Goal: Browse casually

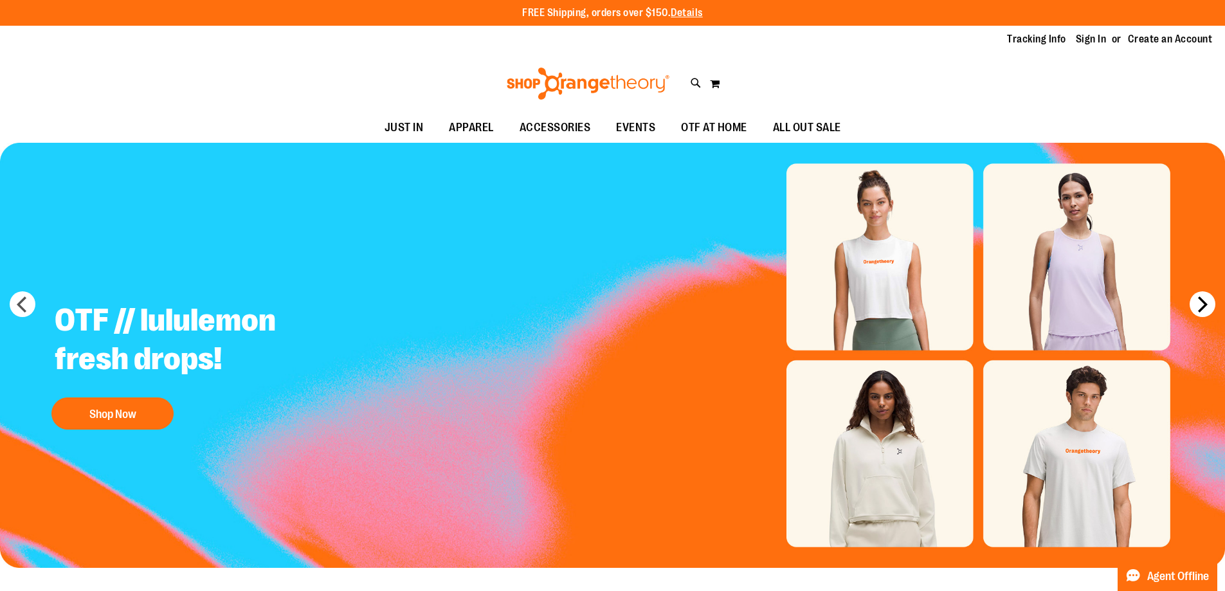
click at [1213, 307] on button "next" at bounding box center [1203, 304] width 26 height 26
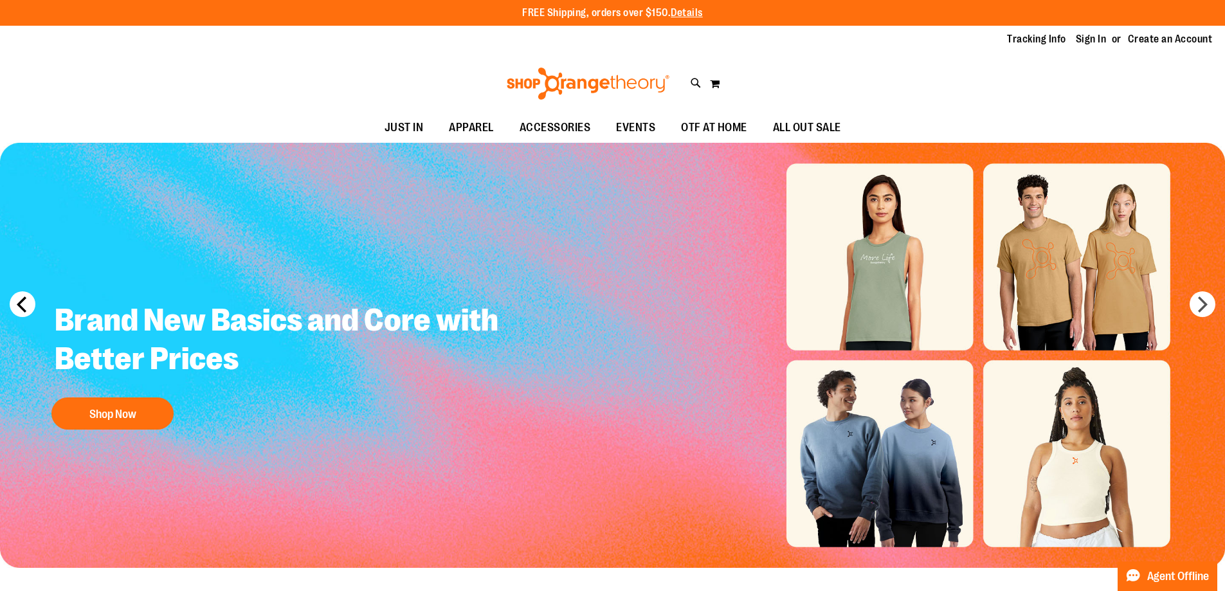
click at [13, 298] on button "prev" at bounding box center [23, 304] width 26 height 26
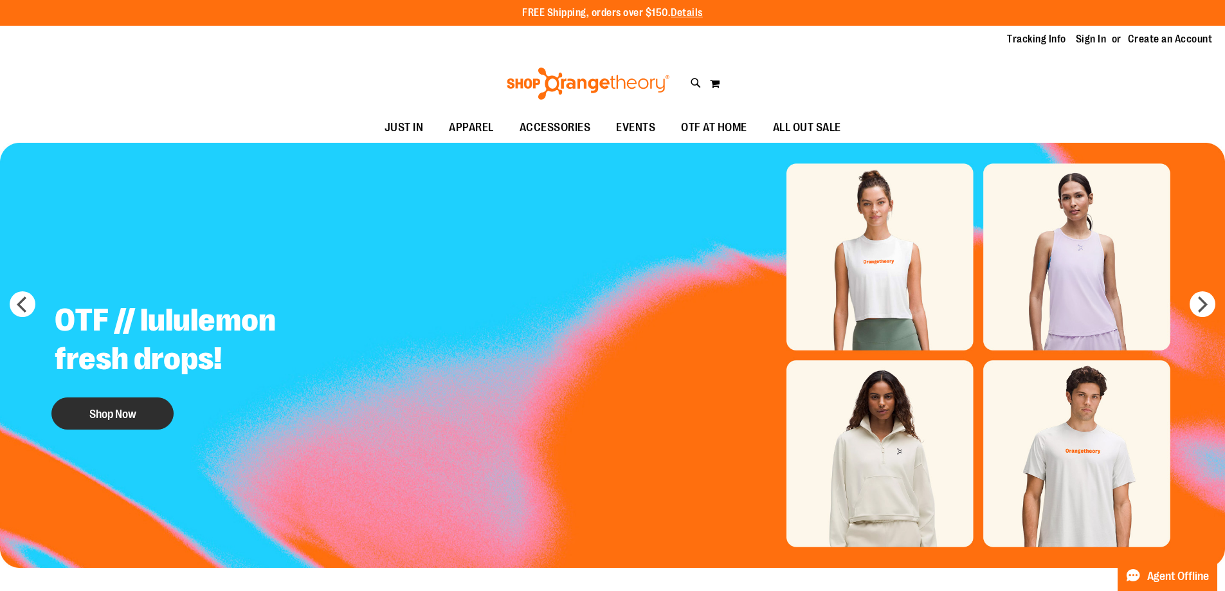
click at [116, 422] on button "Shop Now" at bounding box center [112, 413] width 122 height 32
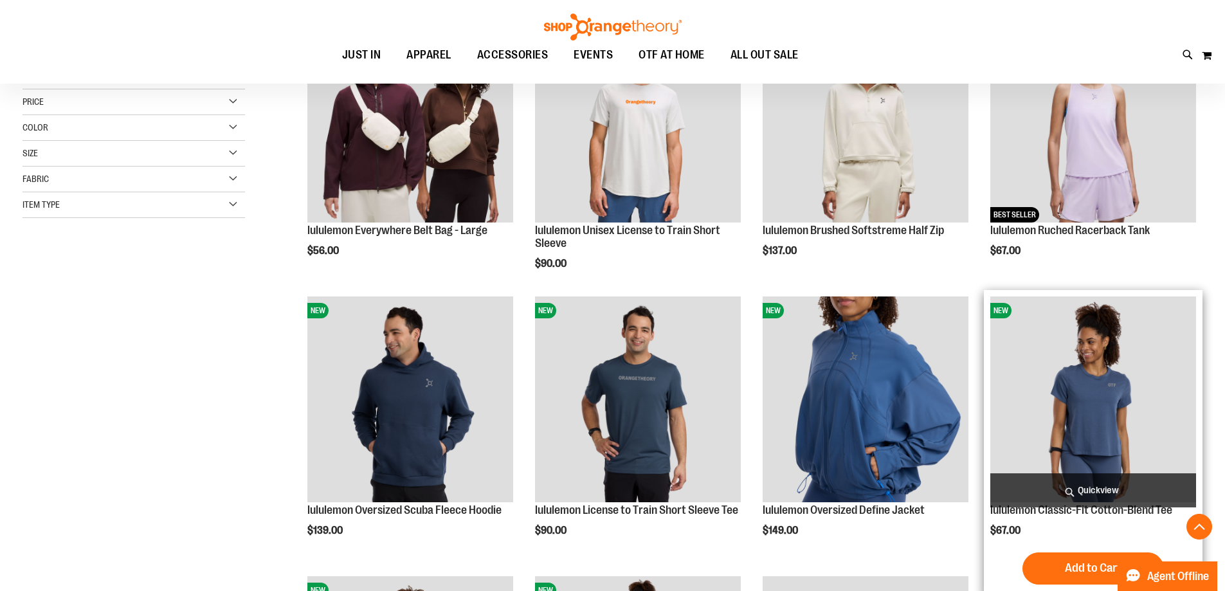
scroll to position [385, 0]
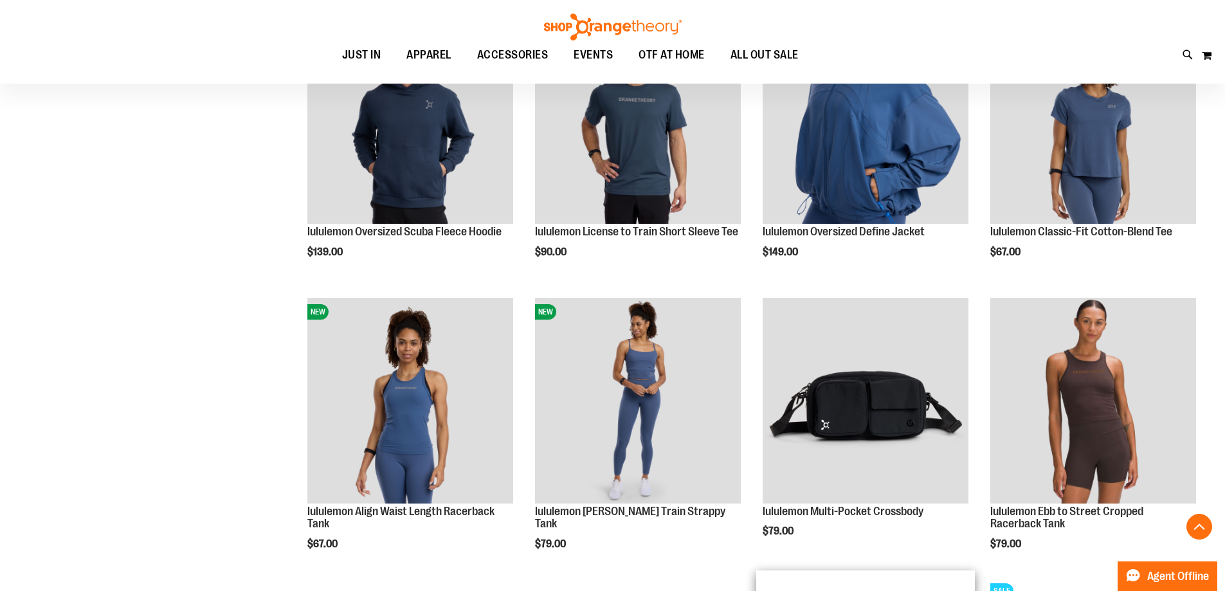
scroll to position [514, 0]
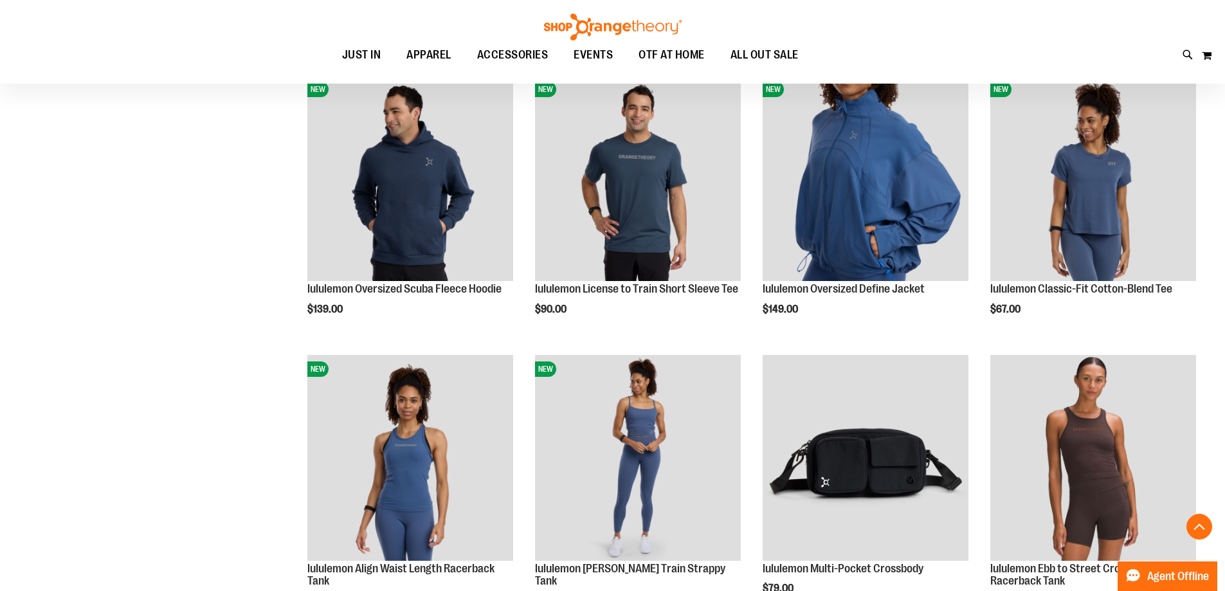
scroll to position [385, 0]
